Goal: Task Accomplishment & Management: Complete application form

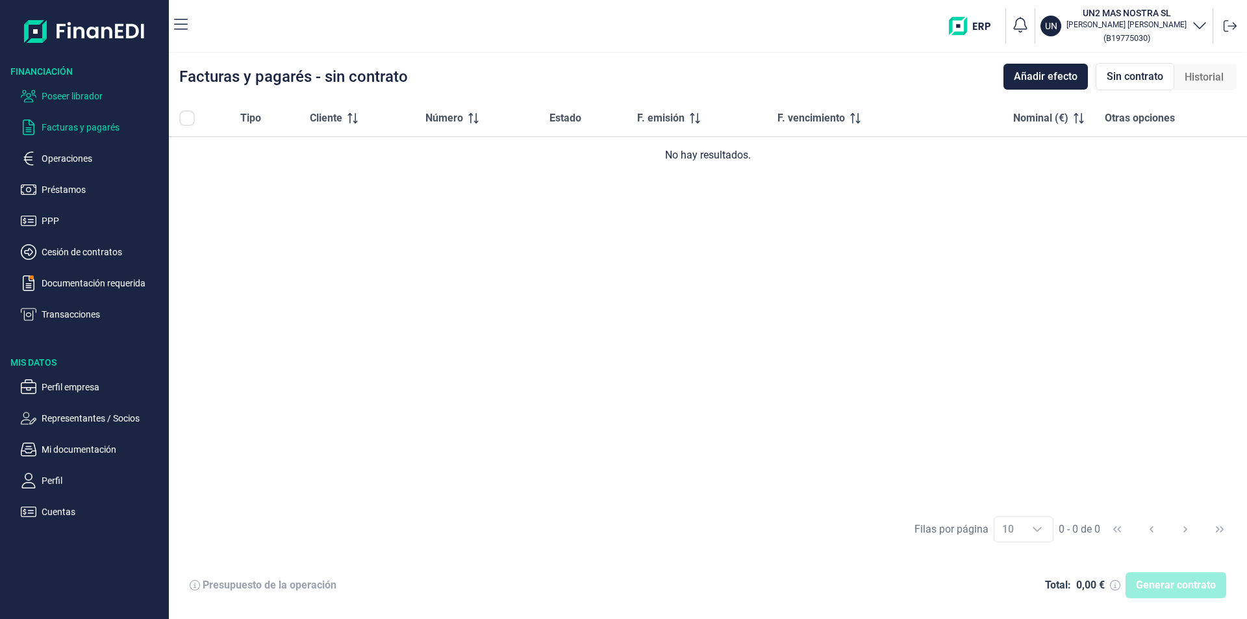
click at [66, 91] on p "Poseer librador" at bounding box center [103, 96] width 122 height 16
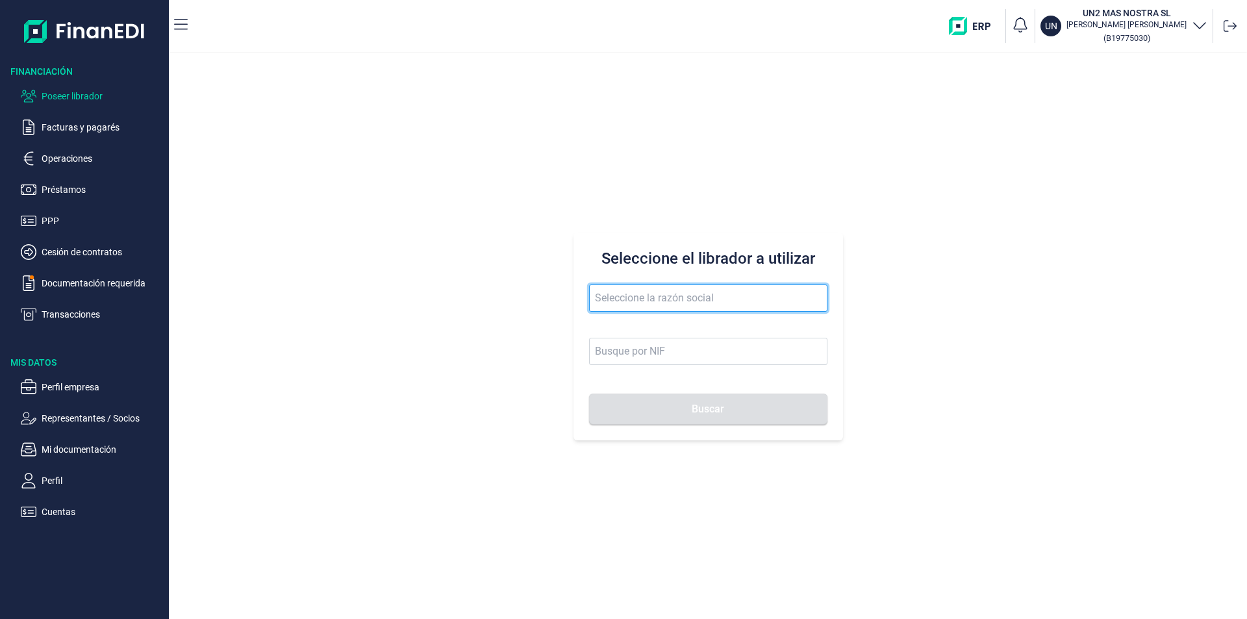
click at [625, 294] on input "text" at bounding box center [708, 297] width 238 height 27
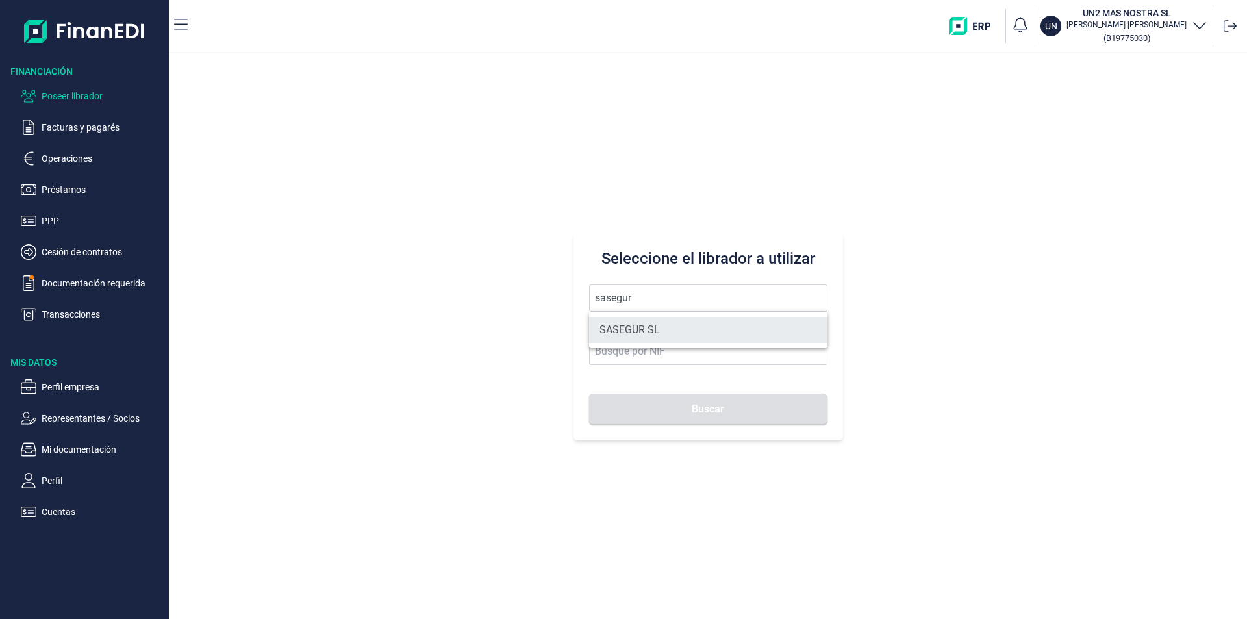
click at [637, 329] on li "SASEGUR SL" at bounding box center [708, 330] width 238 height 26
type input "SASEGUR SL"
type input "B78976263"
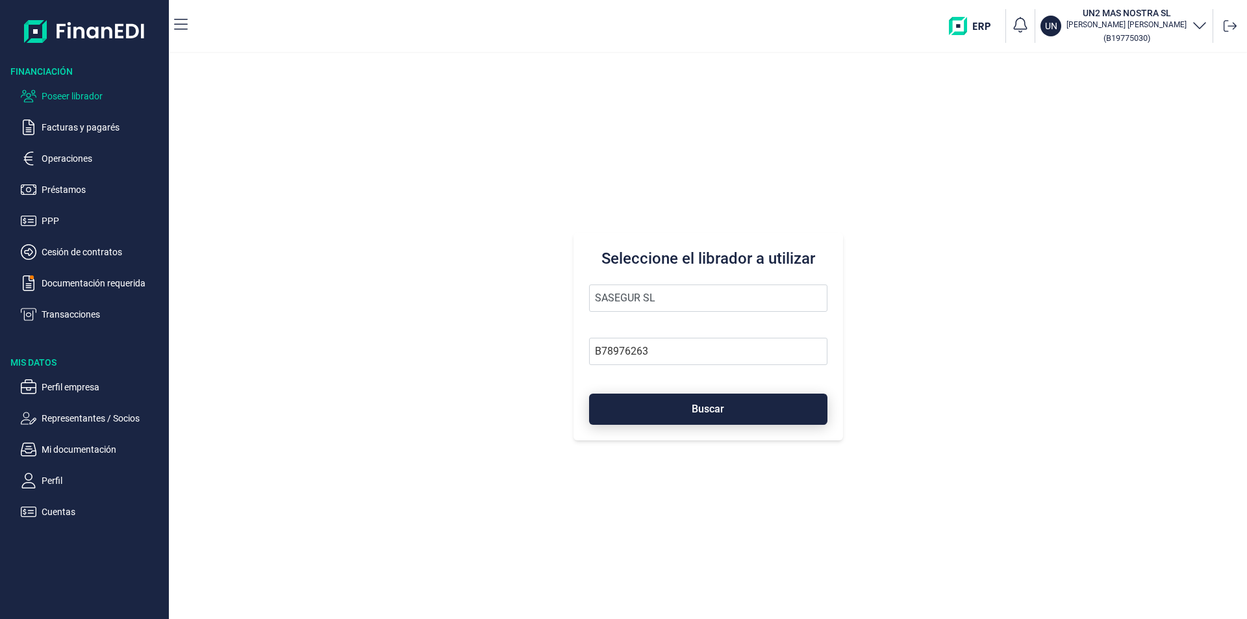
click at [669, 412] on button "Buscar" at bounding box center [708, 409] width 238 height 31
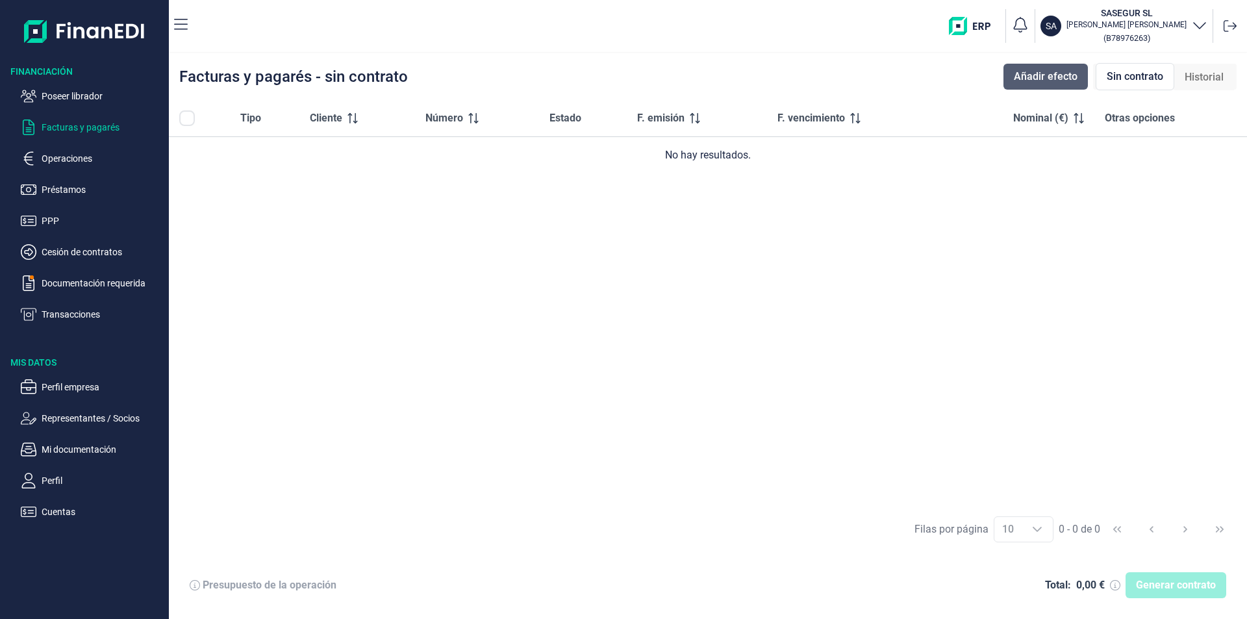
click at [1040, 80] on span "Añadir efecto" at bounding box center [1046, 77] width 64 height 16
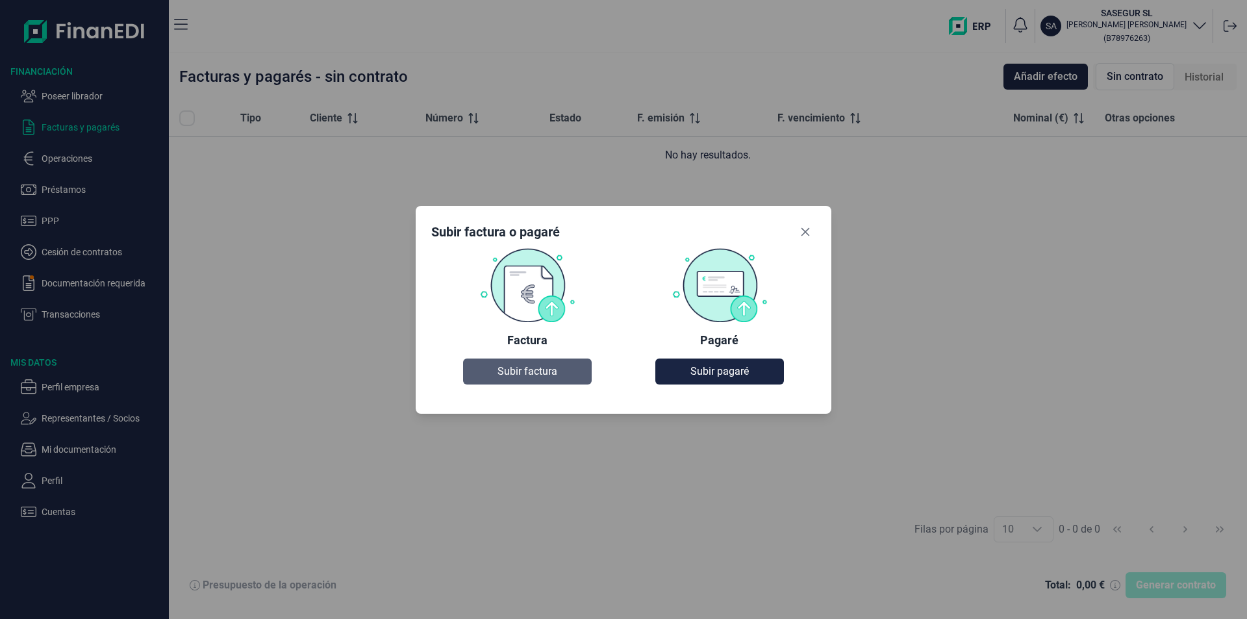
click at [565, 374] on button "Subir factura" at bounding box center [527, 372] width 128 height 26
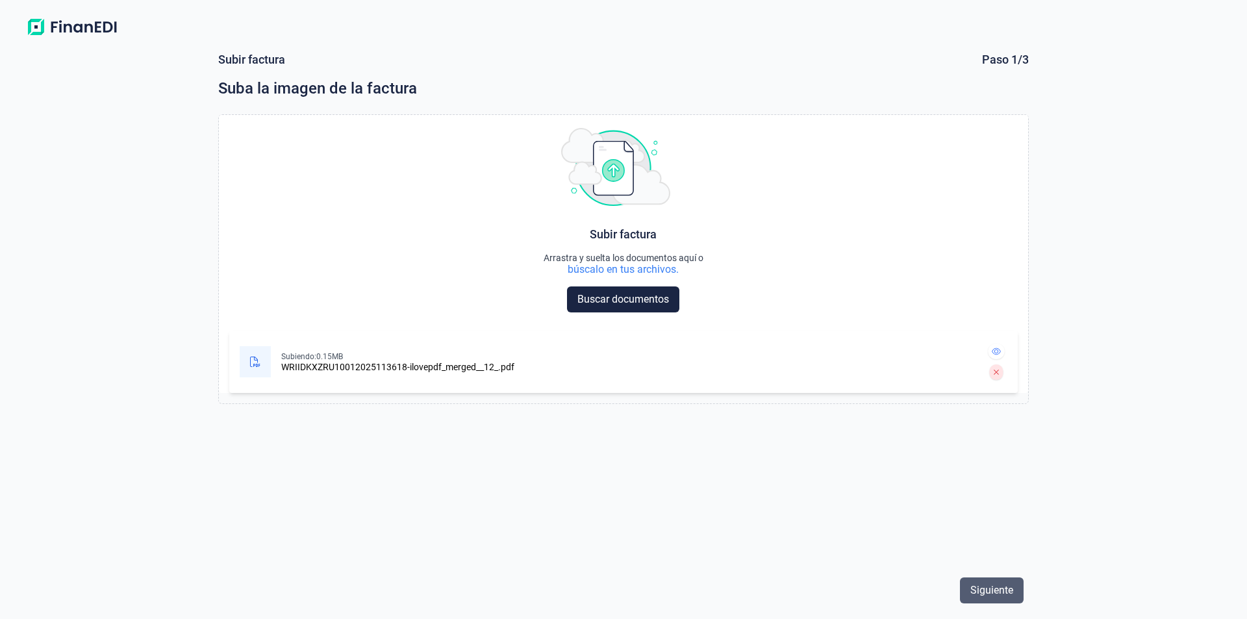
click at [987, 594] on span "Siguiente" at bounding box center [991, 591] width 43 height 16
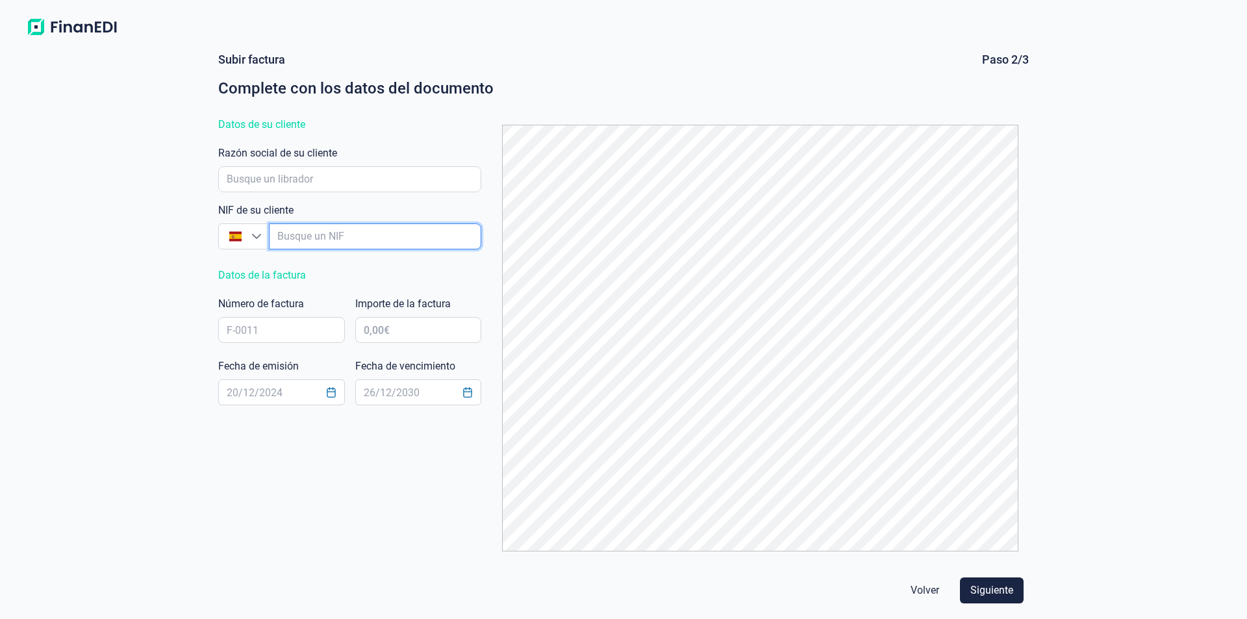
click at [299, 234] on input "empresaAutocomplete" at bounding box center [375, 236] width 213 height 26
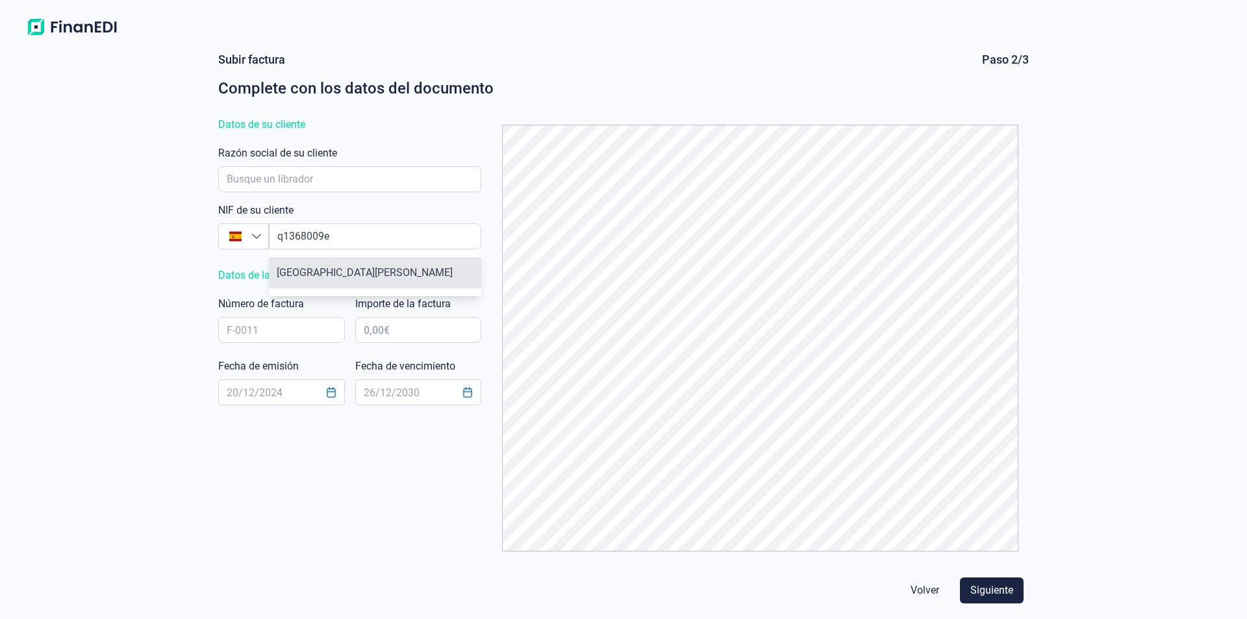
click at [377, 271] on li "[GEOGRAPHIC_DATA][PERSON_NAME]" at bounding box center [375, 272] width 213 height 31
type input "Q1368009E"
type input "[GEOGRAPHIC_DATA][PERSON_NAME]"
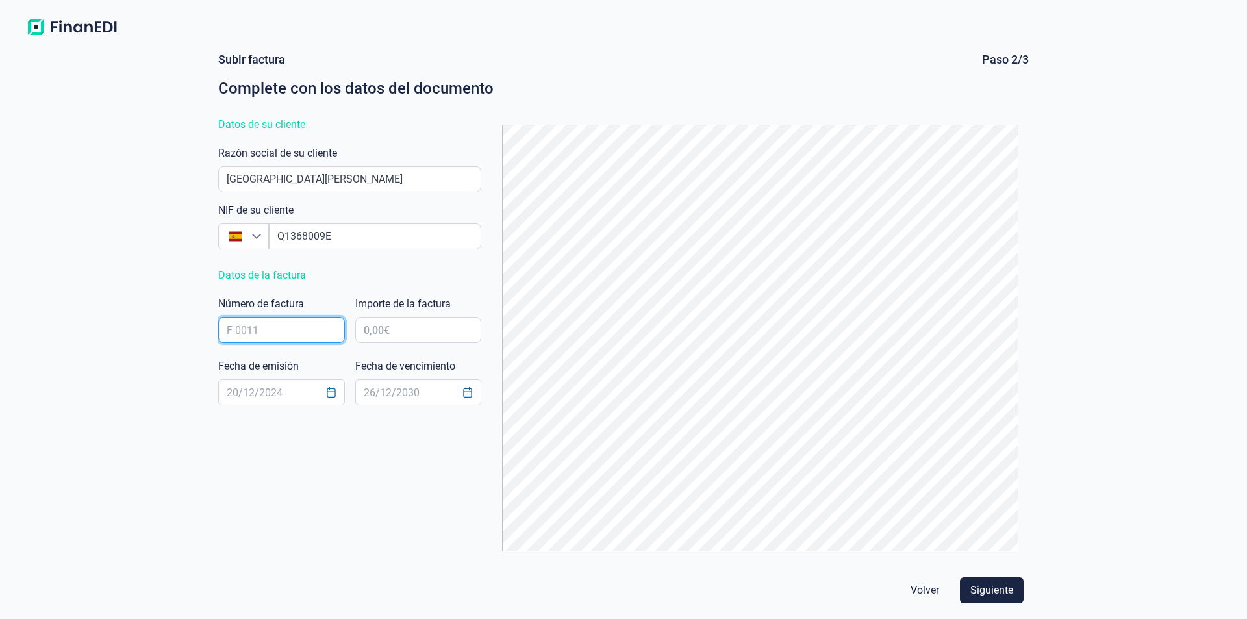
click at [235, 325] on input "text" at bounding box center [281, 330] width 127 height 26
type input "3662"
click at [389, 325] on input "text" at bounding box center [418, 330] width 127 height 26
type input "226.978,04 €"
click at [251, 394] on input "text" at bounding box center [281, 392] width 127 height 26
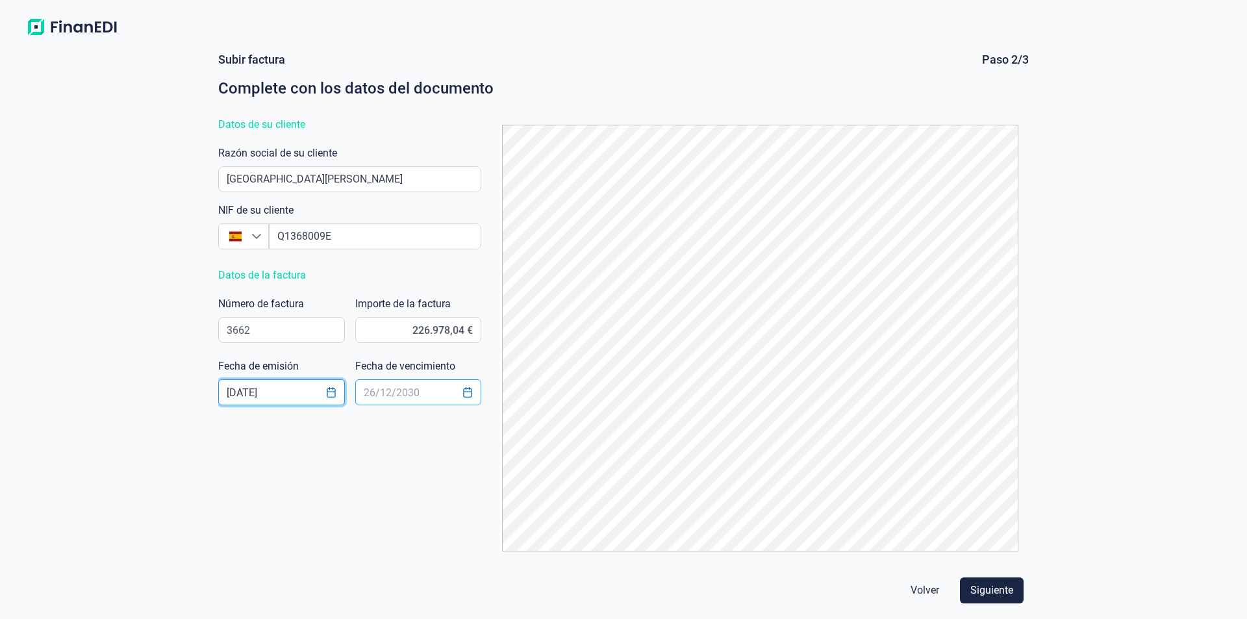
type input "[DATE]"
click at [373, 392] on input "text" at bounding box center [418, 392] width 127 height 26
type input "[DATE]"
click at [994, 592] on span "Siguiente" at bounding box center [991, 591] width 43 height 16
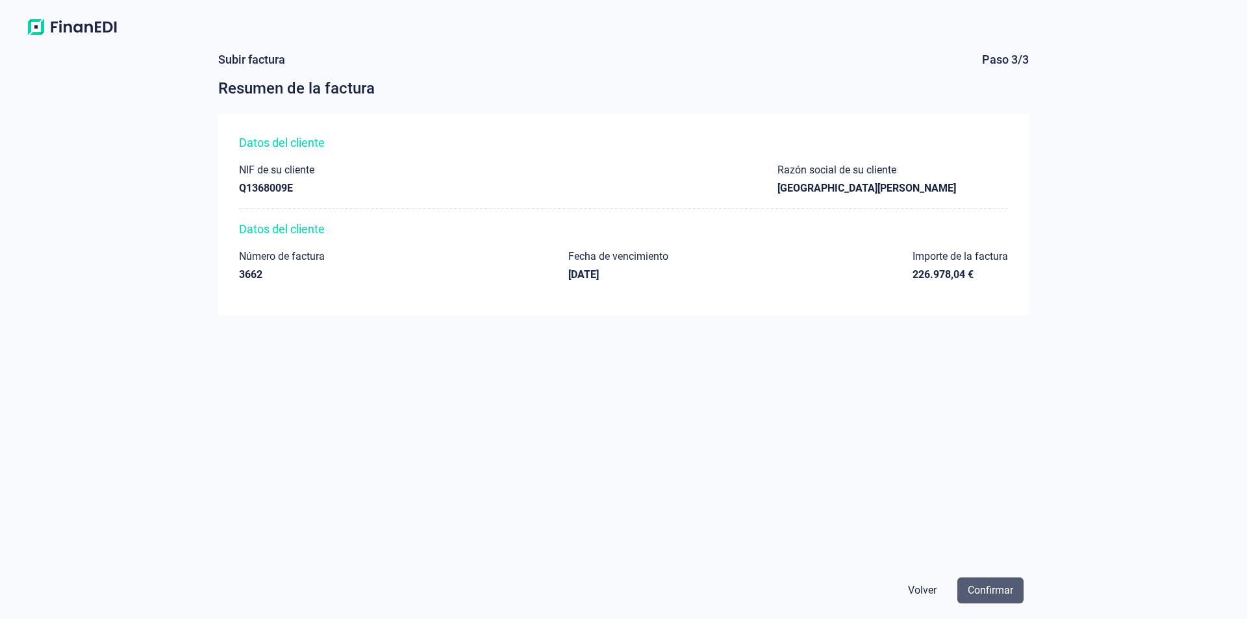
click at [985, 585] on span "Confirmar" at bounding box center [990, 591] width 45 height 16
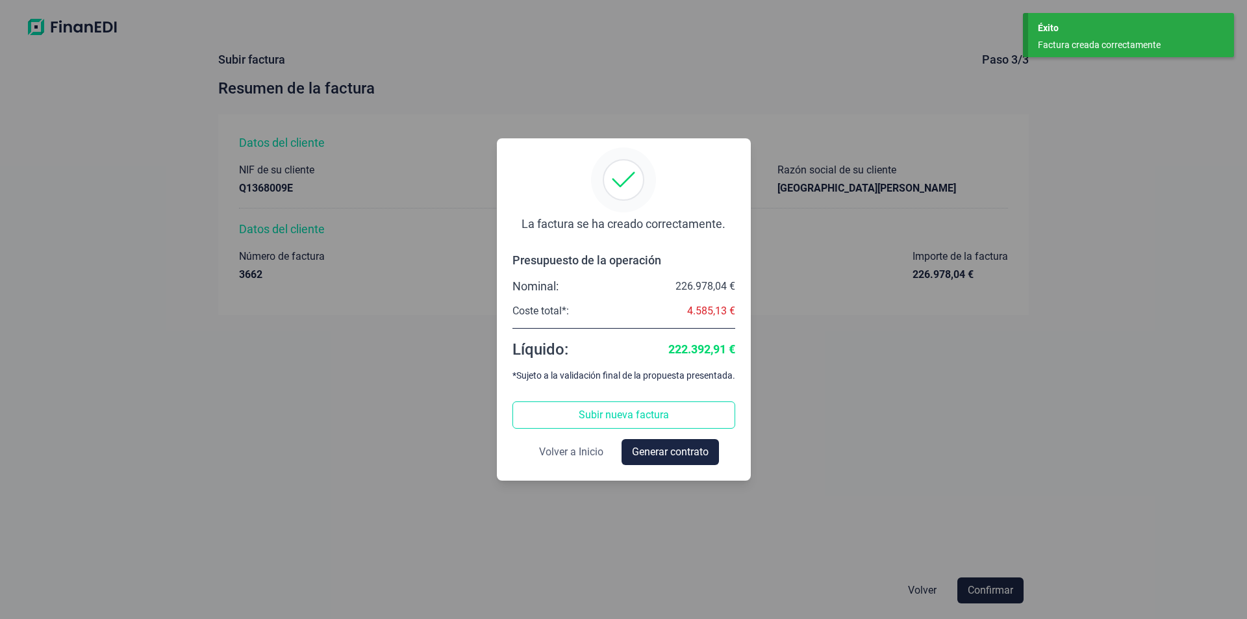
click at [570, 451] on span "Volver a Inicio" at bounding box center [571, 452] width 64 height 16
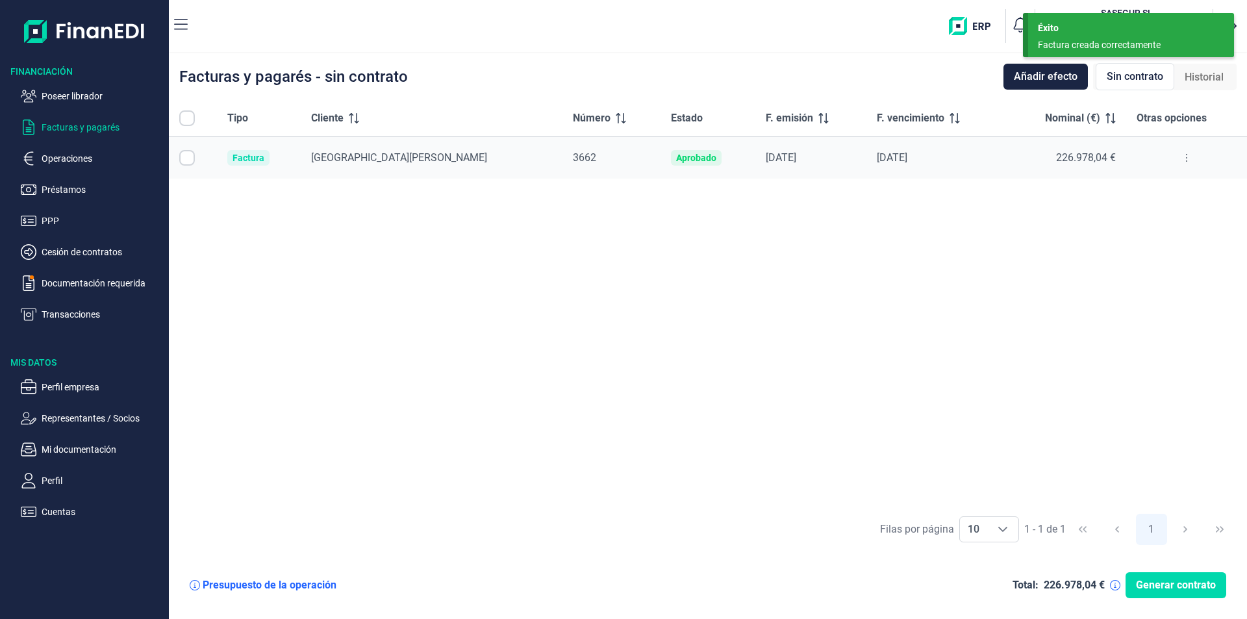
checkbox input "true"
click at [817, 357] on div "Tipo Cliente Número Estado F. emisión F. vencimiento Nominal (€) Otras opciones…" at bounding box center [708, 303] width 1078 height 407
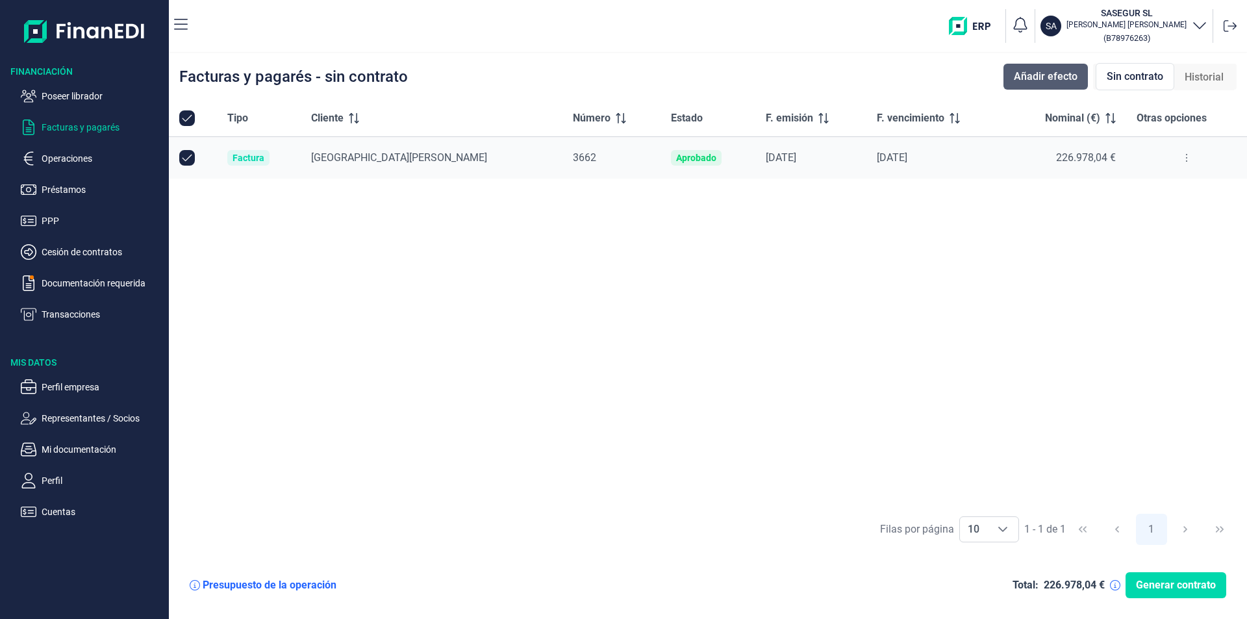
click at [1024, 79] on span "Añadir efecto" at bounding box center [1046, 77] width 64 height 16
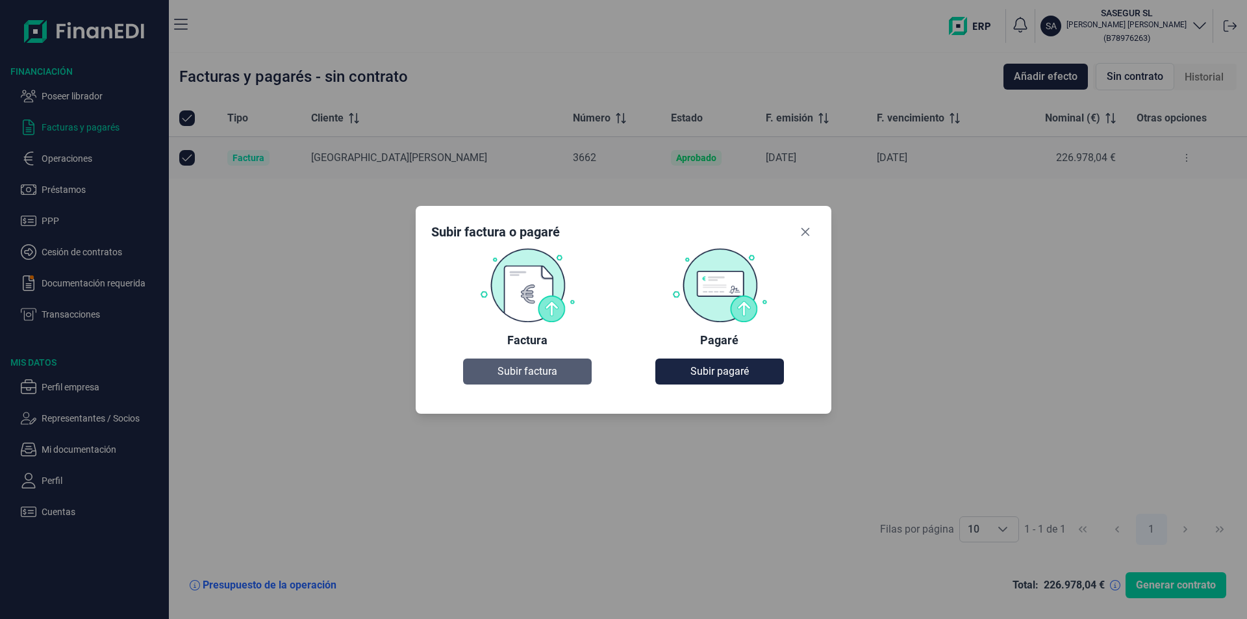
click at [550, 377] on span "Subir factura" at bounding box center [528, 372] width 60 height 16
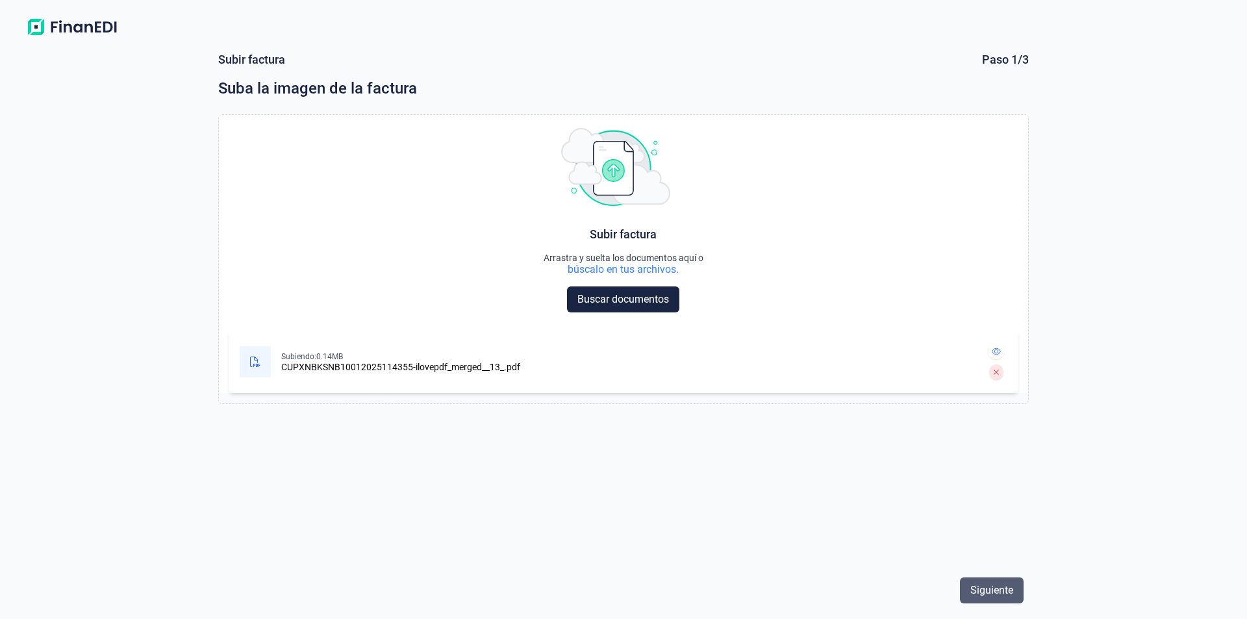
click at [983, 586] on span "Siguiente" at bounding box center [991, 591] width 43 height 16
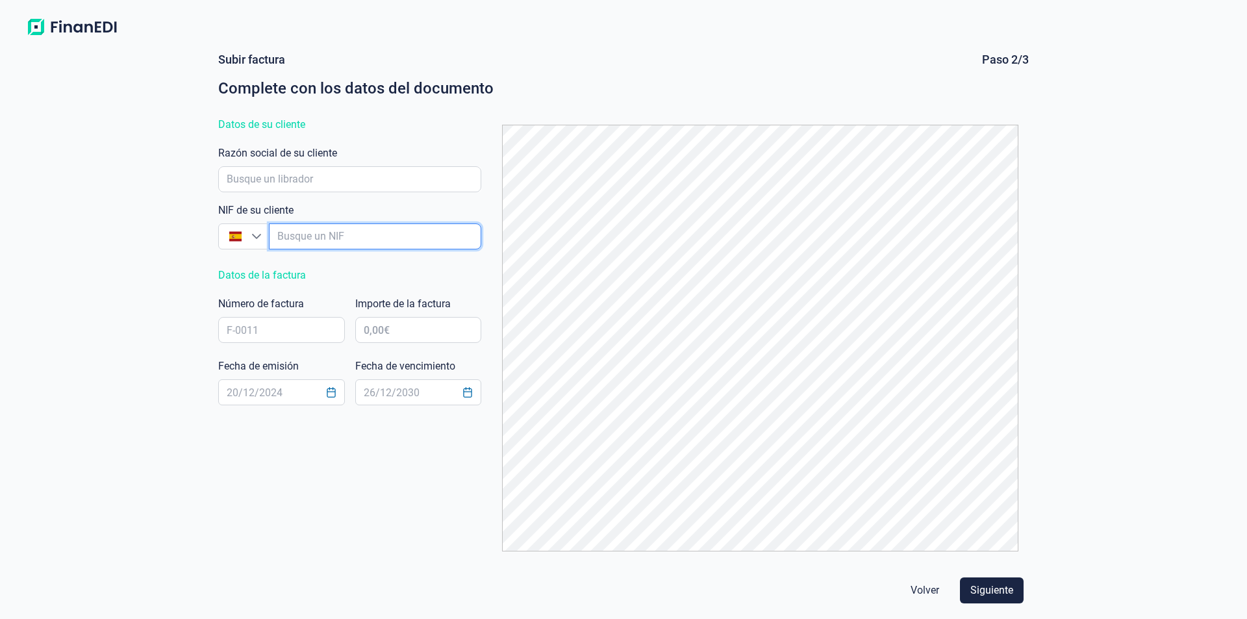
click at [297, 233] on input "empresaAutocomplete" at bounding box center [375, 236] width 213 height 26
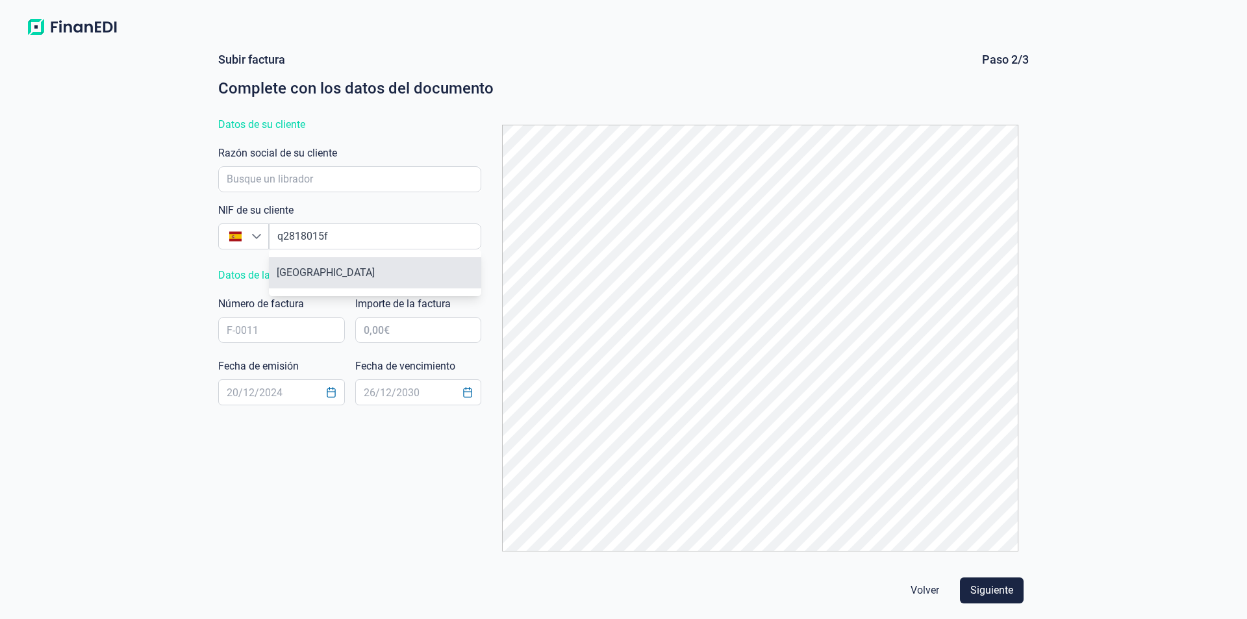
click at [372, 275] on li "[GEOGRAPHIC_DATA]" at bounding box center [375, 272] width 213 height 31
type input "Q2818015F"
type input "[GEOGRAPHIC_DATA]"
click at [259, 327] on input "text" at bounding box center [281, 330] width 127 height 26
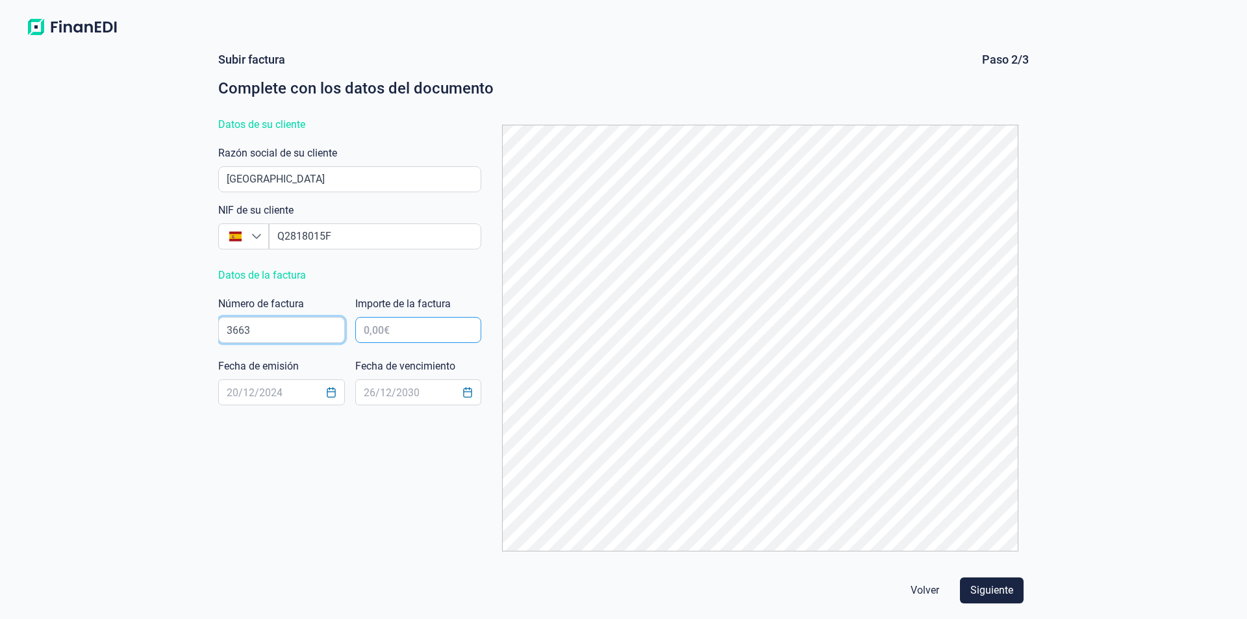
type input "3663"
click at [387, 332] on input "text" at bounding box center [418, 330] width 127 height 26
type input "220.207,98 €"
click at [251, 394] on input "text" at bounding box center [281, 392] width 127 height 26
click at [234, 394] on input "text" at bounding box center [281, 392] width 127 height 26
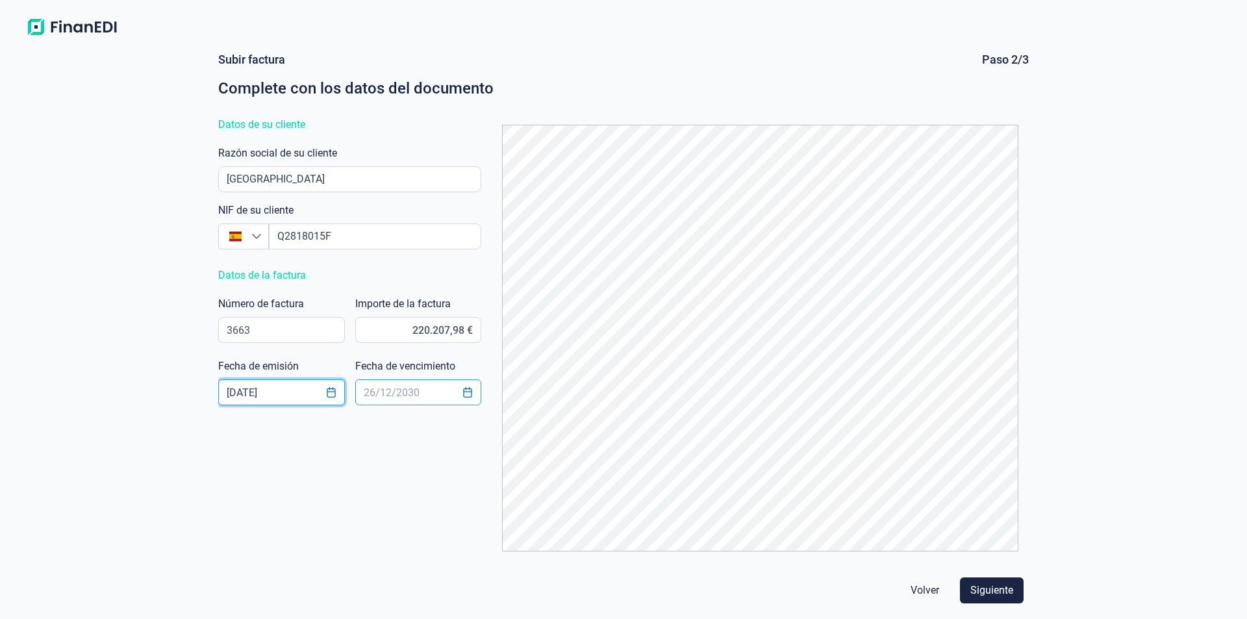
type input "[DATE]"
click at [381, 394] on input "text" at bounding box center [418, 392] width 127 height 26
type input "[DATE]"
click at [994, 591] on span "Siguiente" at bounding box center [991, 591] width 43 height 16
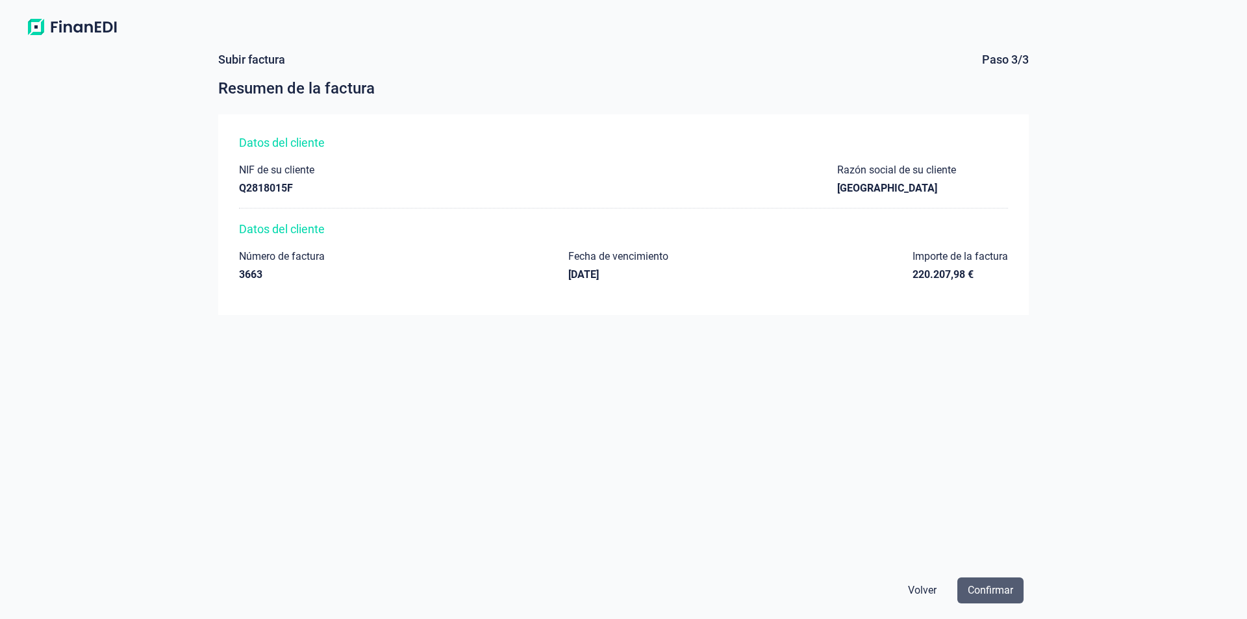
click at [987, 590] on span "Confirmar" at bounding box center [990, 591] width 45 height 16
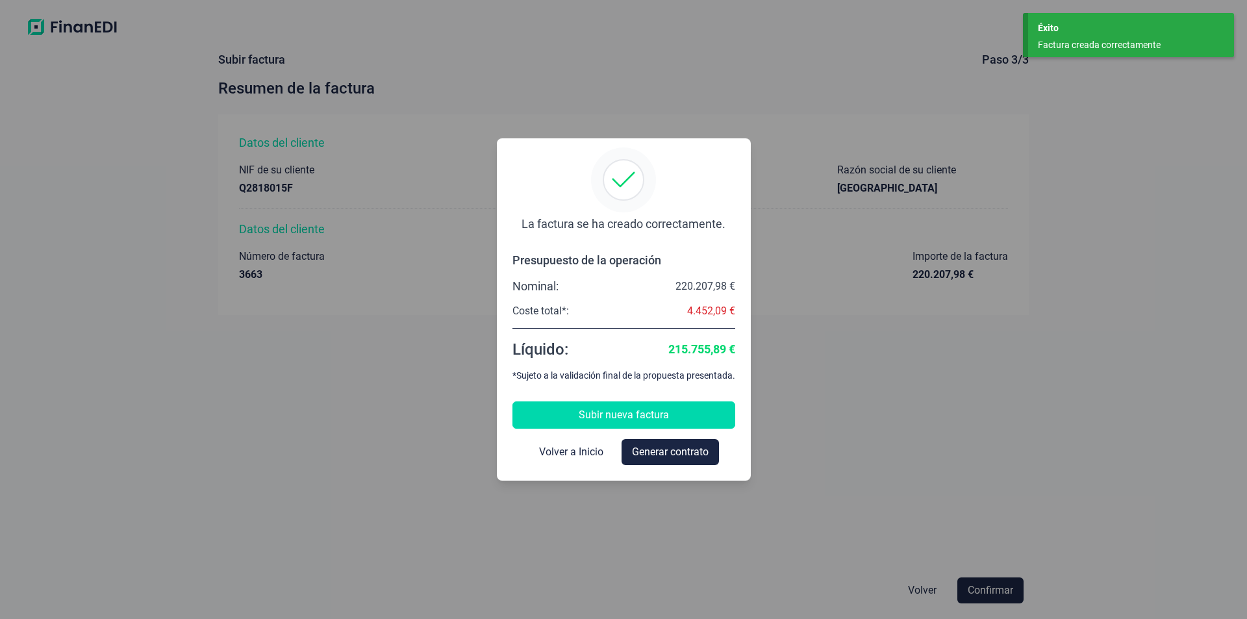
click at [614, 416] on span "Subir nueva factura" at bounding box center [624, 415] width 90 height 16
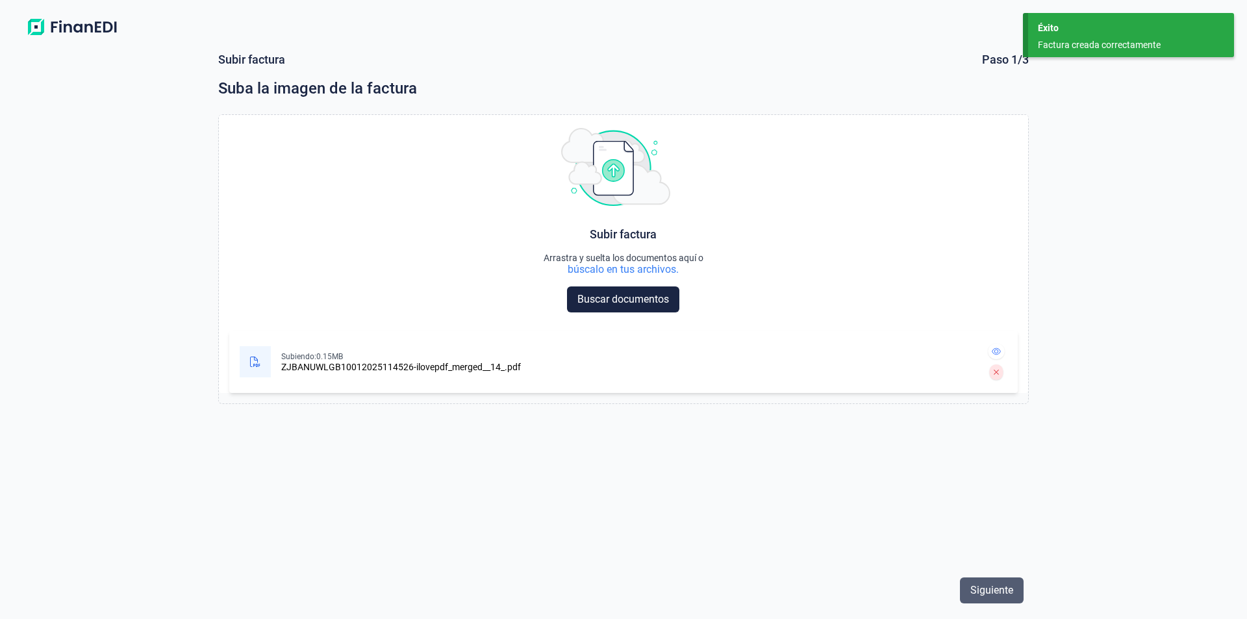
click at [985, 588] on span "Siguiente" at bounding box center [991, 591] width 43 height 16
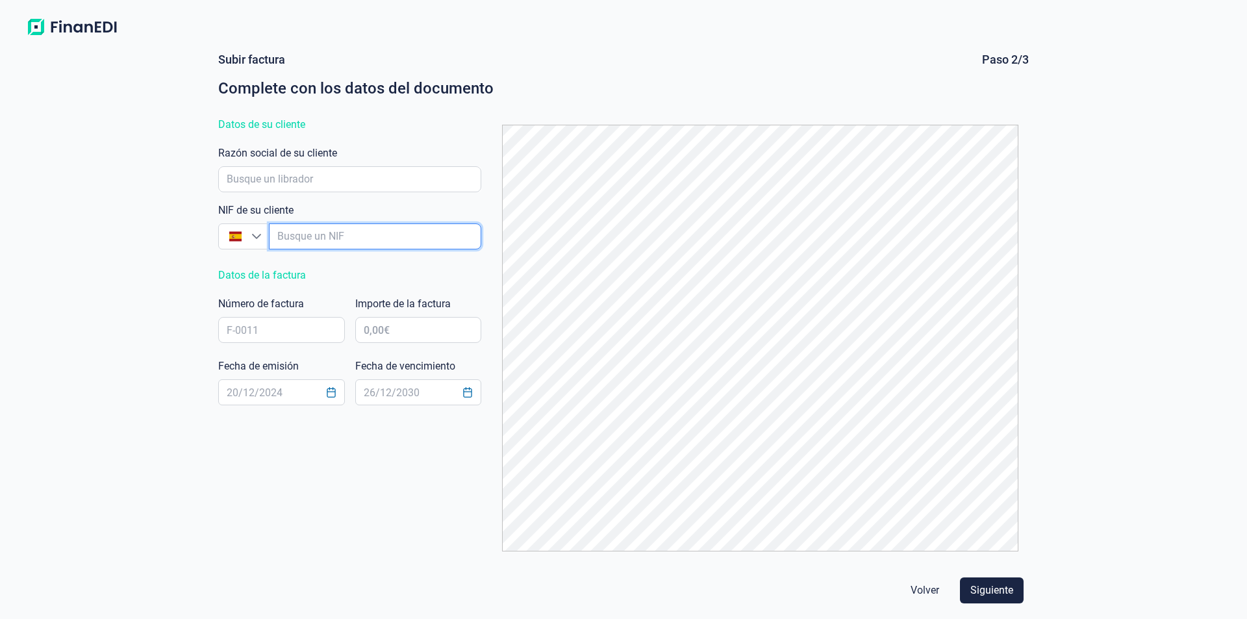
click at [298, 236] on input "empresaAutocomplete" at bounding box center [375, 236] width 213 height 26
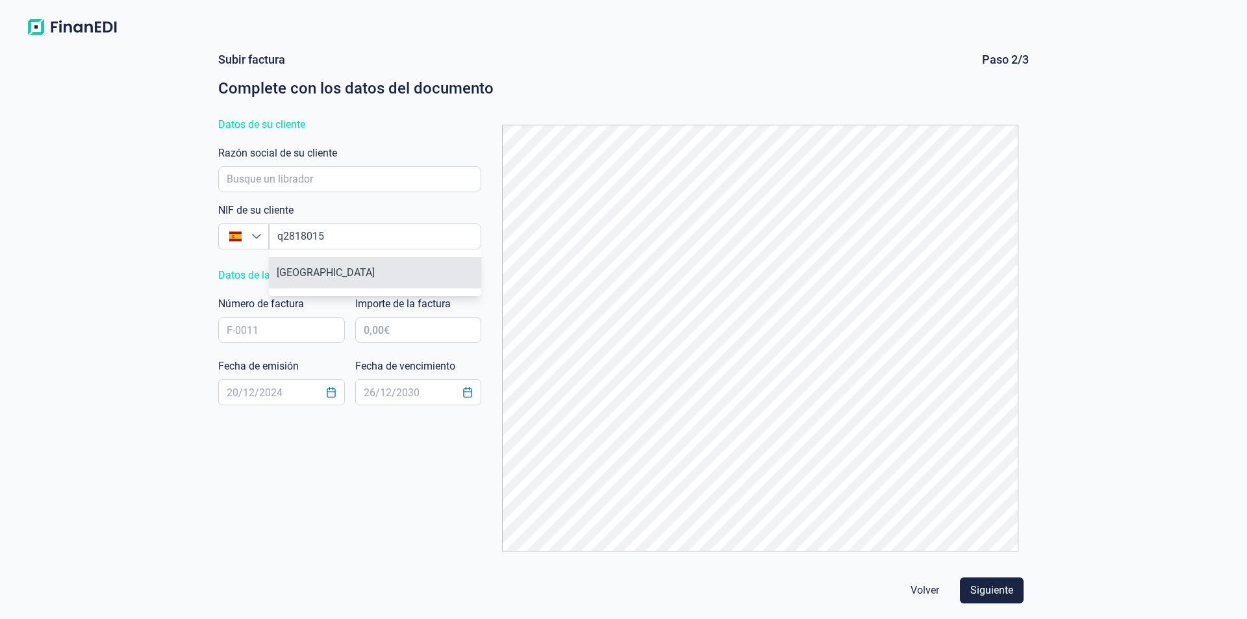
click at [352, 271] on li "[GEOGRAPHIC_DATA]" at bounding box center [375, 272] width 213 height 31
type input "Q2818015F"
type input "[GEOGRAPHIC_DATA]"
click at [234, 327] on input "text" at bounding box center [281, 330] width 127 height 26
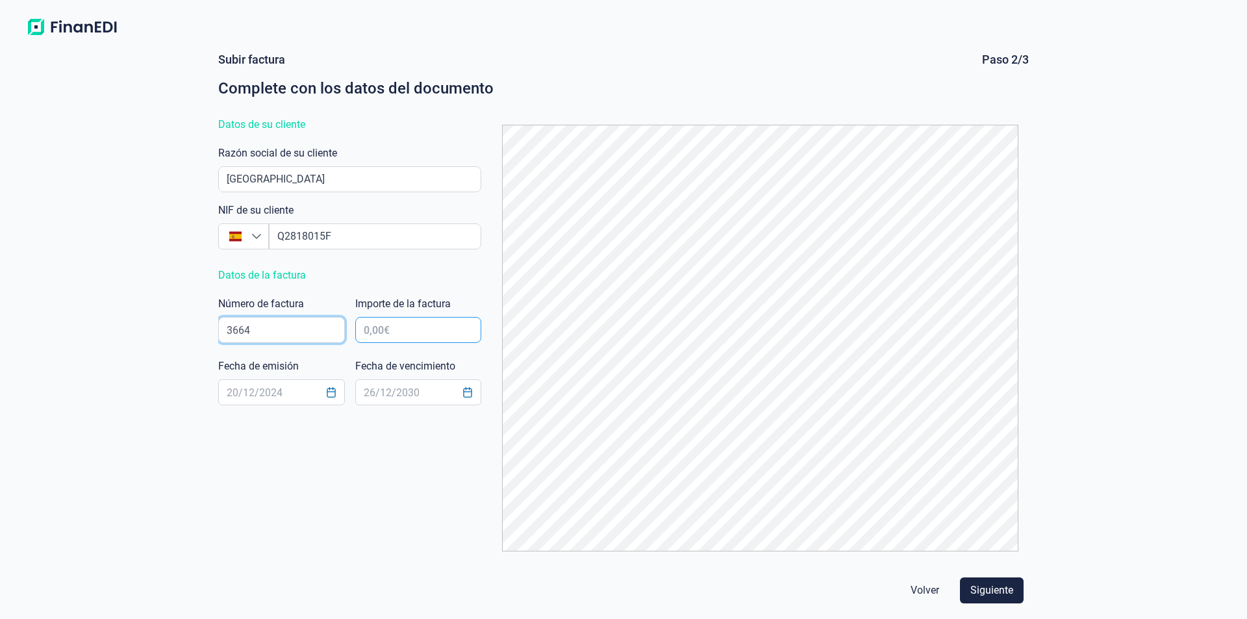
type input "3664"
click at [399, 329] on input "text" at bounding box center [418, 330] width 127 height 26
type input "59.018,27 €"
click at [231, 392] on input "text" at bounding box center [281, 392] width 127 height 26
type input "[DATE]"
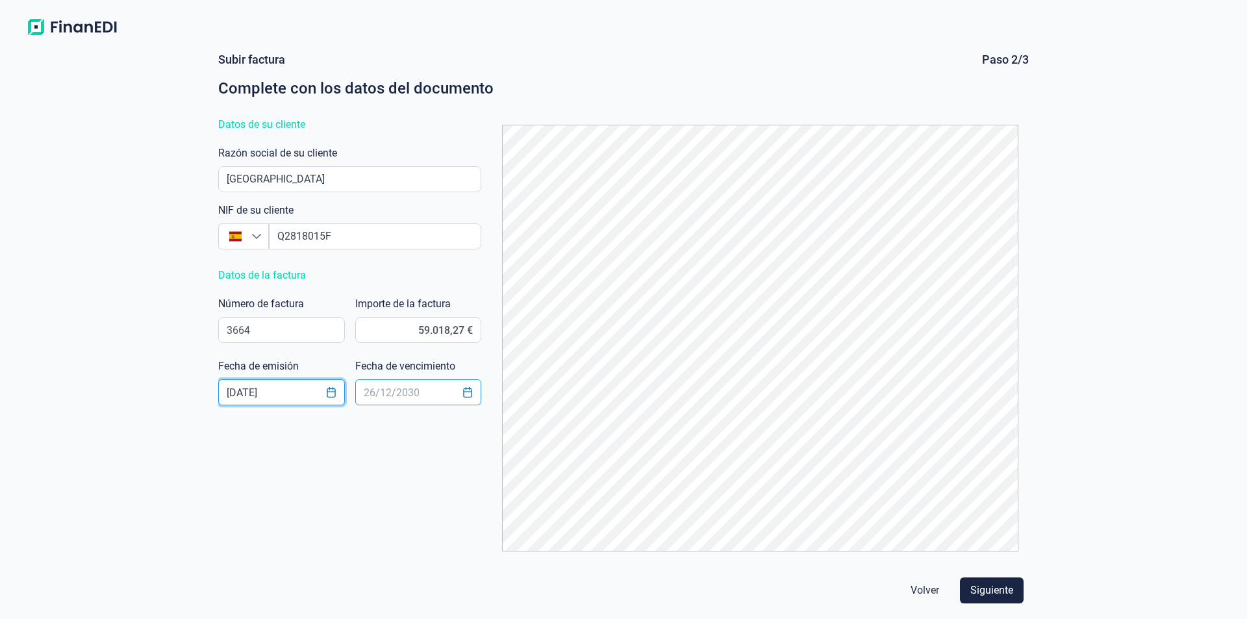
click at [383, 386] on input "text" at bounding box center [418, 392] width 127 height 26
type input "[DATE]"
click at [990, 587] on span "Siguiente" at bounding box center [991, 591] width 43 height 16
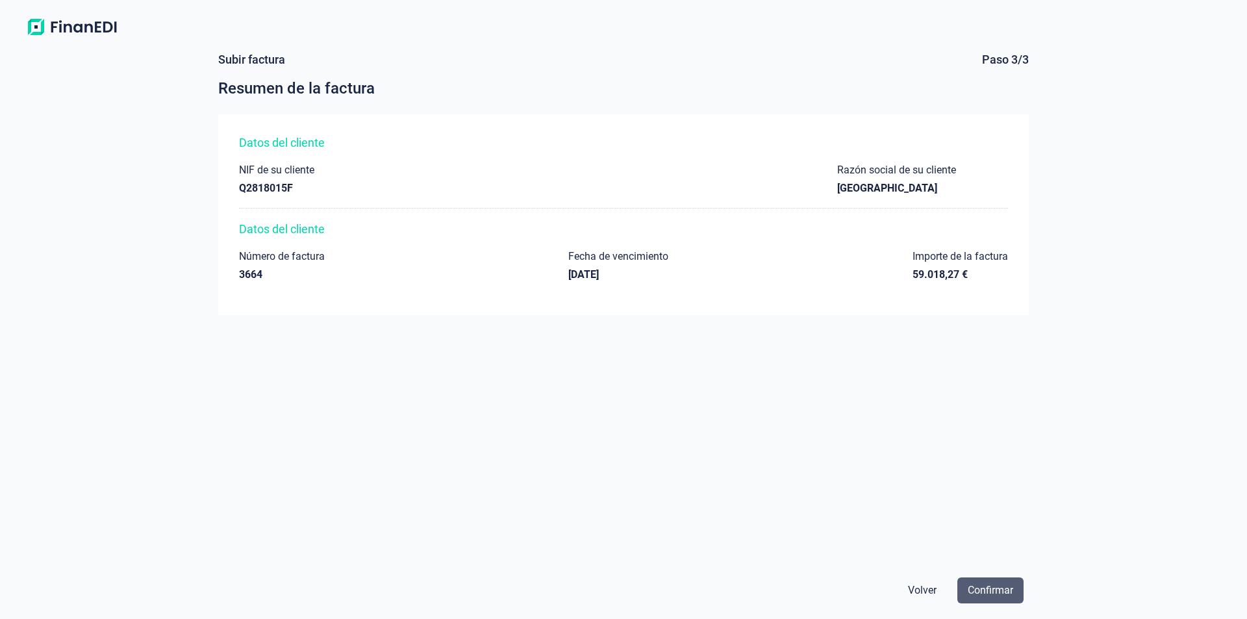
click at [979, 587] on span "Confirmar" at bounding box center [990, 591] width 45 height 16
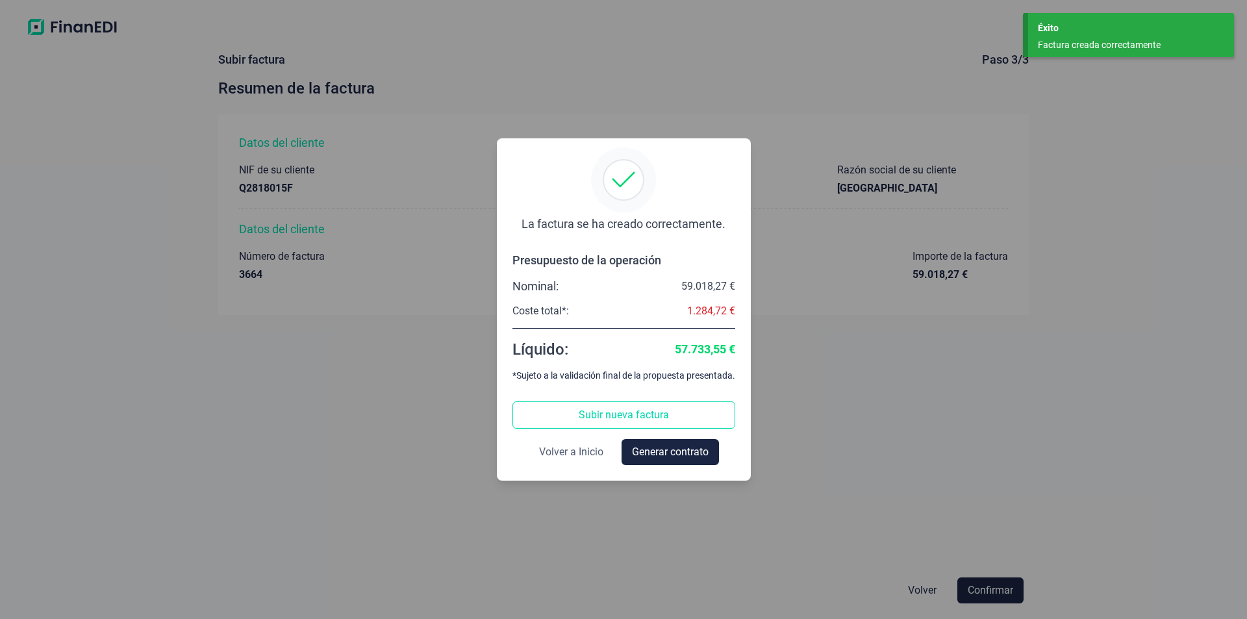
click at [554, 451] on span "Volver a Inicio" at bounding box center [571, 452] width 64 height 16
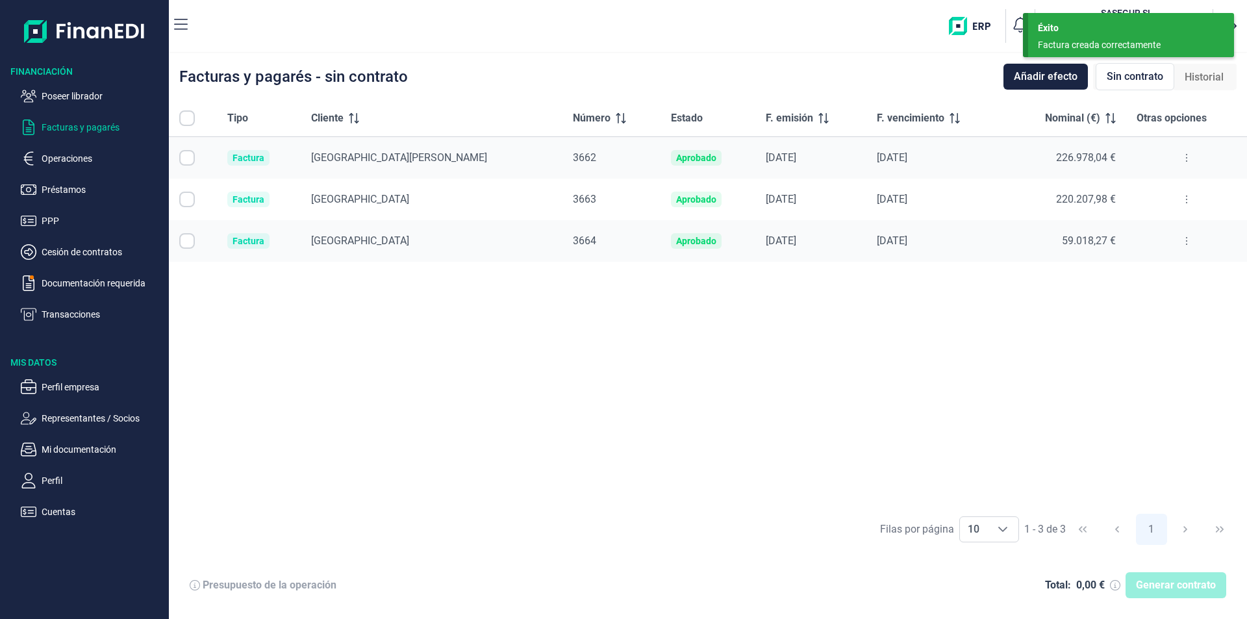
checkbox input "true"
click at [579, 336] on div "Tipo Cliente Número Estado F. emisión F. vencimiento Nominal (€) Otras opciones…" at bounding box center [708, 303] width 1078 height 407
